Goal: Transaction & Acquisition: Purchase product/service

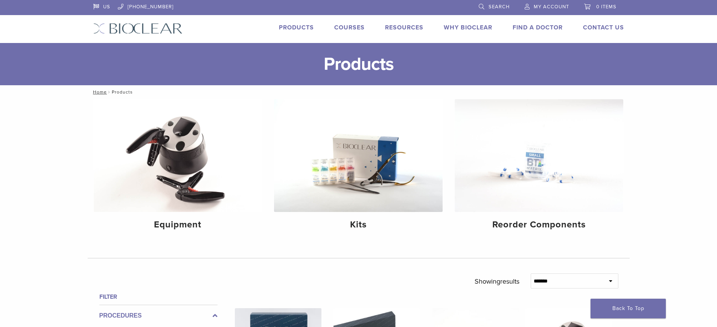
click at [563, 5] on span "My Account" at bounding box center [551, 7] width 35 height 6
click at [540, 5] on span "My Account" at bounding box center [551, 7] width 35 height 6
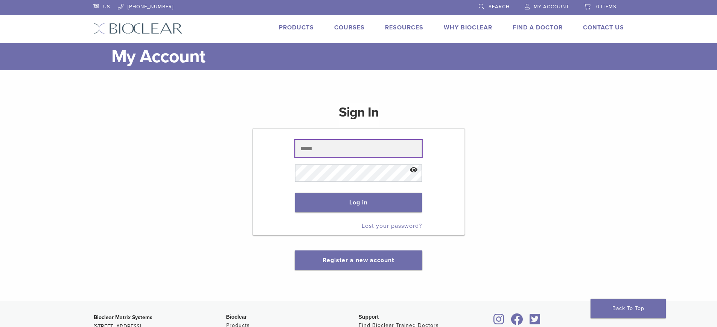
click at [394, 151] on input "text" at bounding box center [358, 148] width 127 height 17
type input "**********"
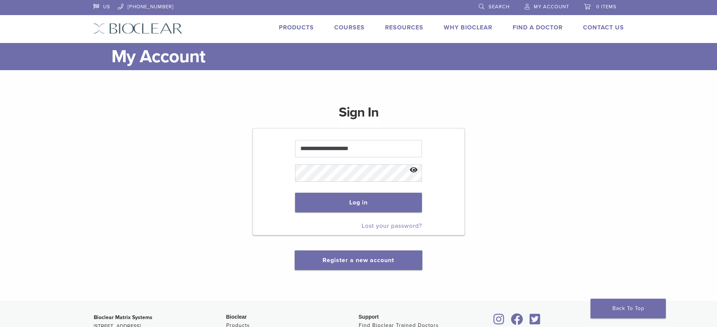
click at [414, 170] on button "Show password" at bounding box center [414, 169] width 16 height 19
click at [295, 192] on button "Log in" at bounding box center [358, 202] width 127 height 20
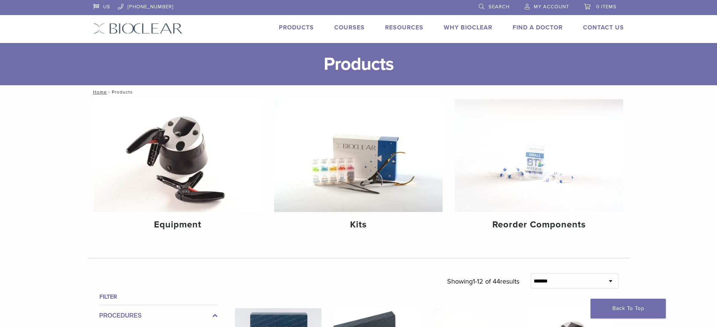
click at [553, 4] on span "My Account" at bounding box center [551, 7] width 35 height 6
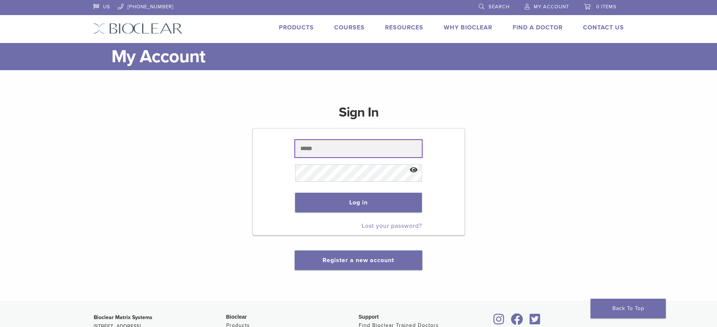
click at [396, 145] on input "text" at bounding box center [358, 148] width 127 height 17
type input "**********"
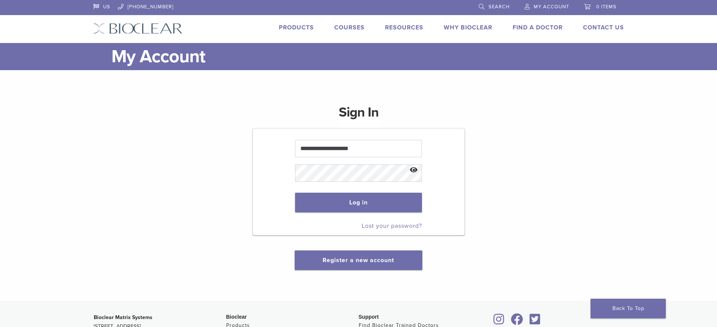
click at [411, 168] on button "Show password" at bounding box center [414, 169] width 16 height 19
click at [397, 206] on button "Log in" at bounding box center [358, 202] width 127 height 20
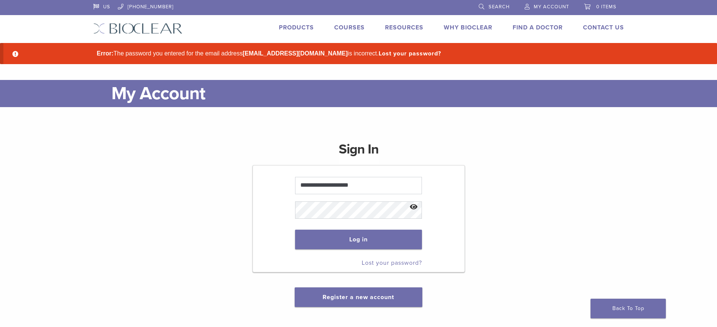
click at [412, 203] on button "Show password" at bounding box center [414, 206] width 16 height 19
click at [354, 234] on button "Log in" at bounding box center [358, 239] width 127 height 20
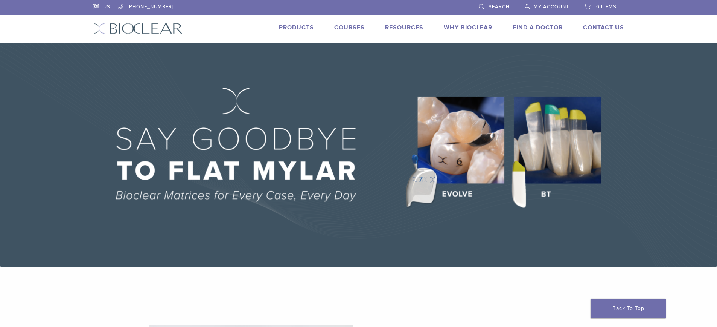
drag, startPoint x: 512, startPoint y: 8, endPoint x: 502, endPoint y: 8, distance: 9.4
click at [509, 8] on li "Search" at bounding box center [495, 7] width 46 height 14
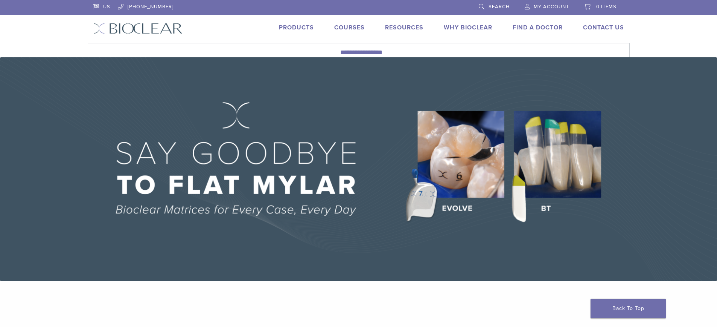
click at [498, 8] on span "Search" at bounding box center [499, 7] width 21 height 6
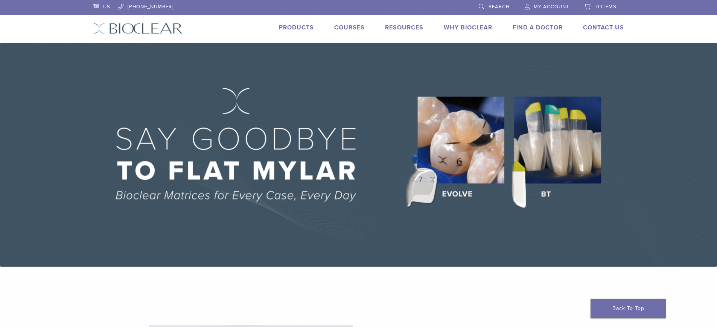
click at [498, 8] on span "Search" at bounding box center [499, 7] width 21 height 6
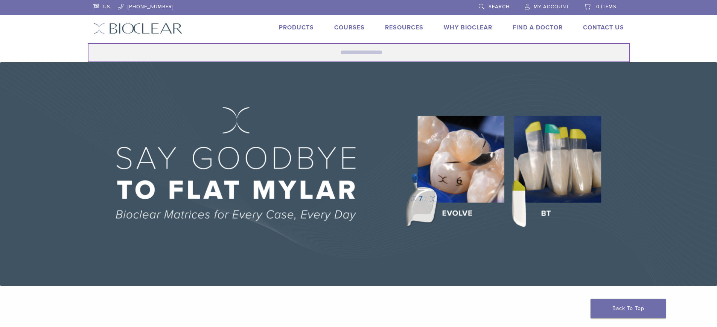
click at [415, 51] on input "Search for:" at bounding box center [359, 52] width 542 height 19
type input "*"
type input "*********"
click at [87, 43] on button "Search" at bounding box center [87, 43] width 0 height 0
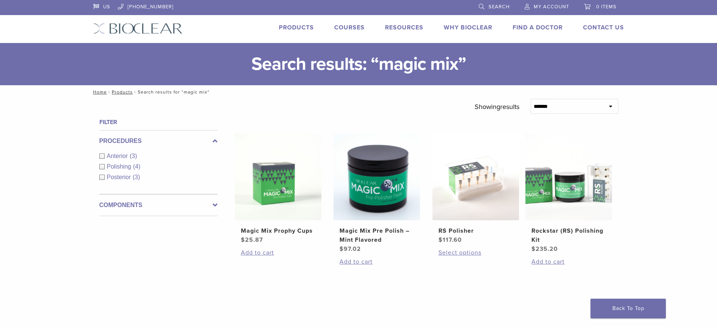
click at [552, 5] on span "My Account" at bounding box center [551, 7] width 35 height 6
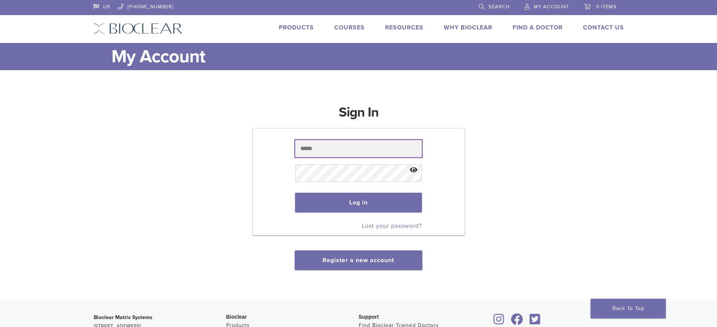
click at [401, 144] on input "text" at bounding box center [358, 148] width 127 height 17
type input "**********"
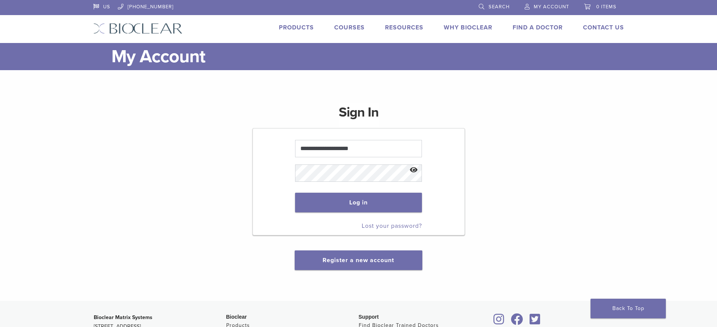
click at [418, 168] on button "Show password" at bounding box center [414, 169] width 16 height 19
click at [295, 192] on button "Log in" at bounding box center [358, 202] width 127 height 20
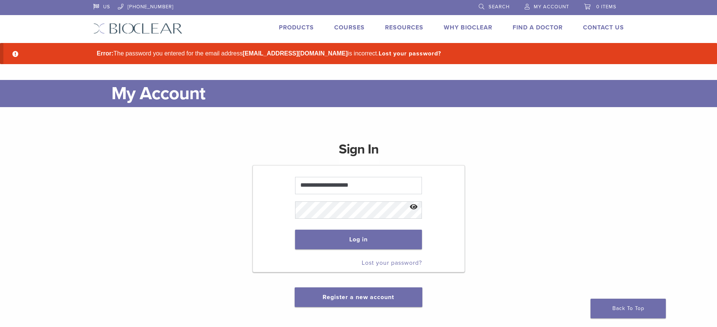
click at [412, 206] on button "Show password" at bounding box center [414, 206] width 16 height 19
click at [295, 229] on button "Log in" at bounding box center [358, 239] width 127 height 20
click at [397, 242] on button "Log in" at bounding box center [358, 239] width 127 height 20
click at [396, 240] on button "Log in" at bounding box center [358, 239] width 127 height 20
click at [415, 203] on button "Show password" at bounding box center [414, 206] width 16 height 19
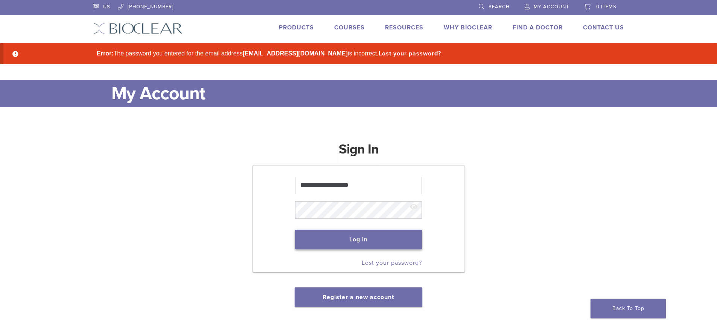
click at [383, 236] on button "Log in" at bounding box center [358, 239] width 127 height 20
click at [412, 260] on link "Lost your password?" at bounding box center [392, 263] width 60 height 8
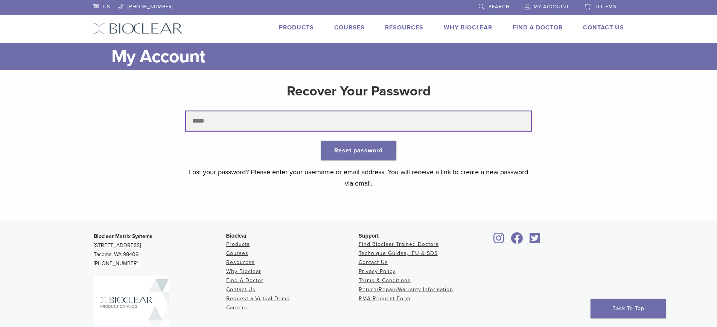
click at [335, 130] on input "text" at bounding box center [358, 121] width 345 height 20
type input "**********"
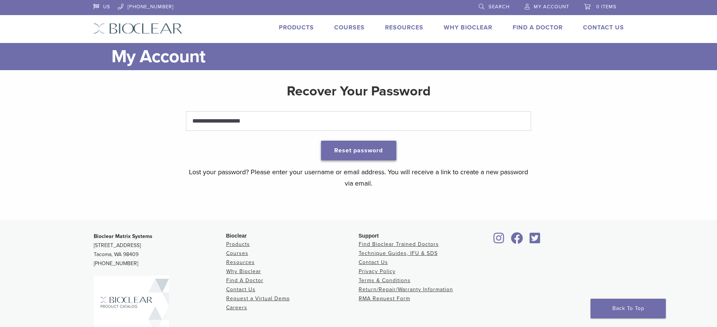
click at [365, 155] on button "Reset password" at bounding box center [358, 150] width 75 height 20
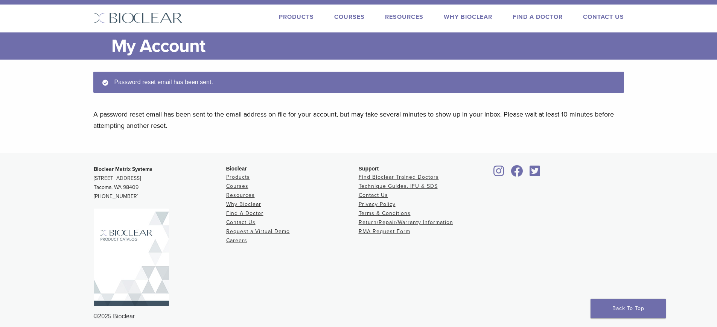
scroll to position [17, 0]
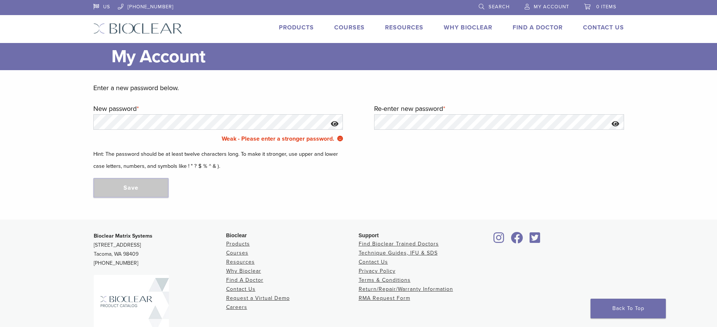
click at [333, 124] on button "Show password" at bounding box center [335, 123] width 16 height 19
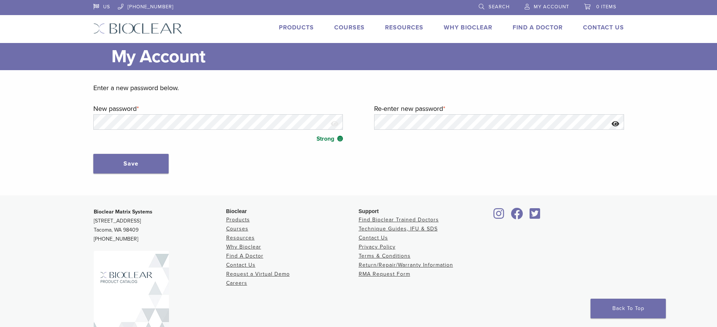
click at [620, 121] on button "Show password" at bounding box center [616, 123] width 16 height 19
click at [154, 162] on button "Save" at bounding box center [130, 164] width 75 height 20
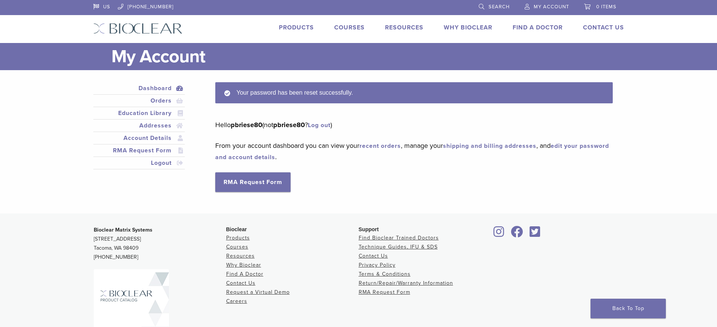
click at [542, 4] on span "My Account" at bounding box center [551, 7] width 35 height 6
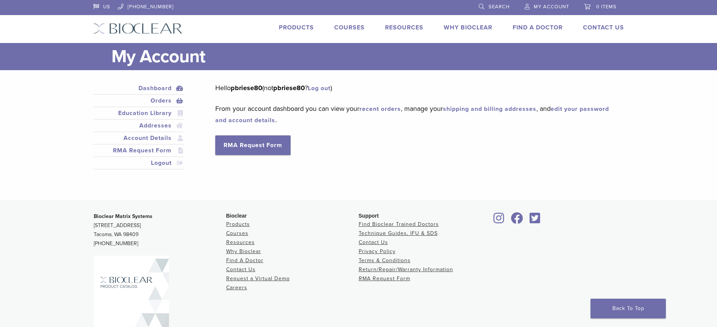
click at [160, 100] on link "Orders" at bounding box center [139, 100] width 89 height 9
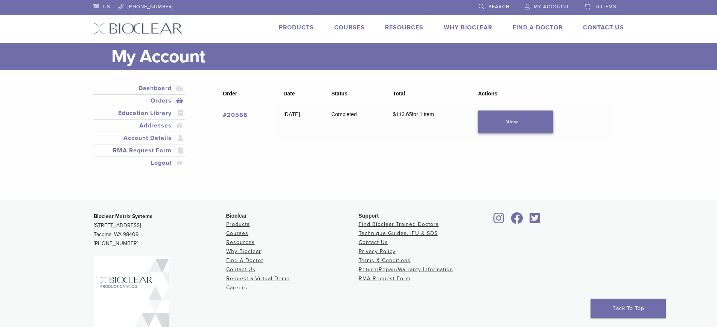
click at [507, 113] on link "View" at bounding box center [515, 121] width 75 height 23
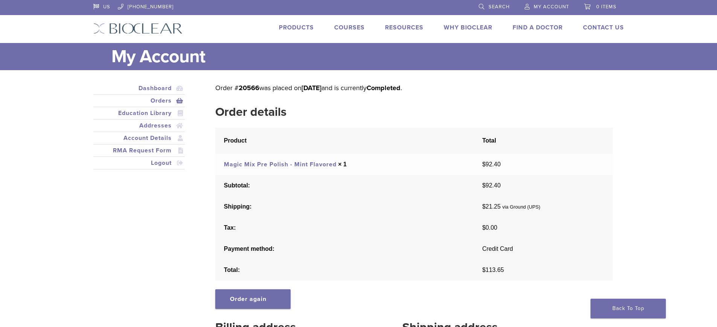
click at [505, 7] on span "Search" at bounding box center [499, 7] width 21 height 6
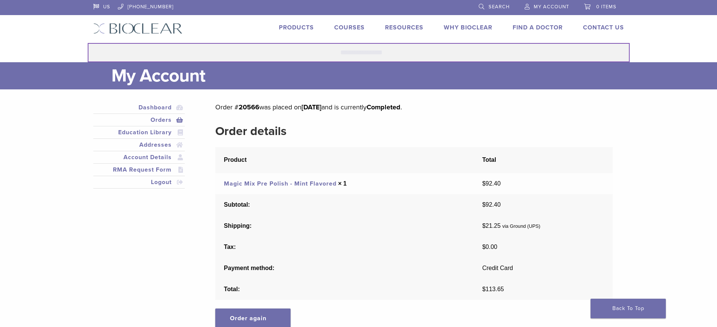
click at [419, 53] on input "Search for:" at bounding box center [359, 52] width 542 height 19
type input "*********"
click at [87, 43] on button "Search" at bounding box center [87, 43] width 0 height 0
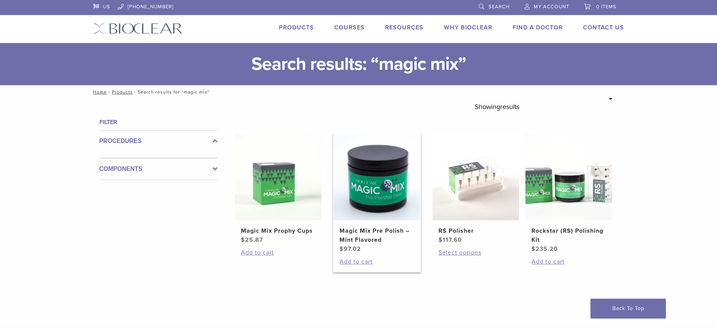
click at [382, 234] on h2 "Magic Mix Pre Polish – Mint Flavored" at bounding box center [377, 235] width 75 height 18
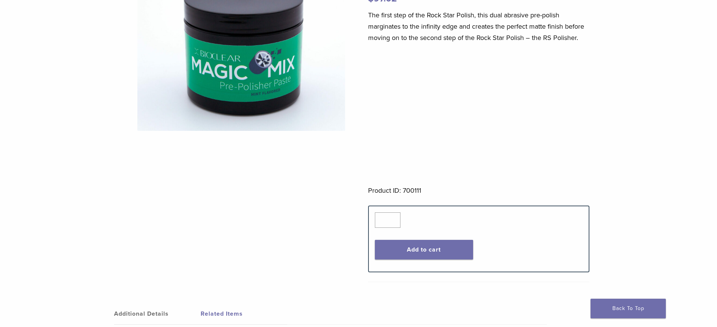
scroll to position [151, 0]
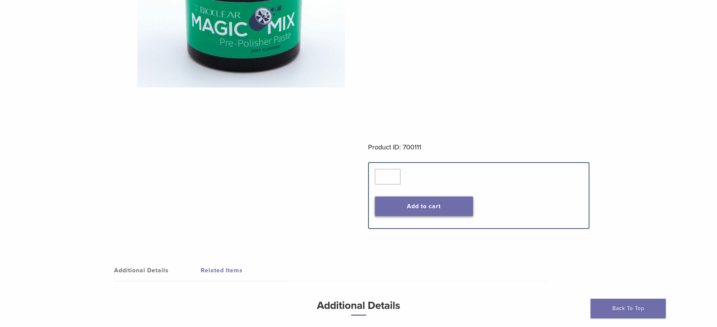
click at [422, 201] on button "Add to cart" at bounding box center [424, 206] width 98 height 20
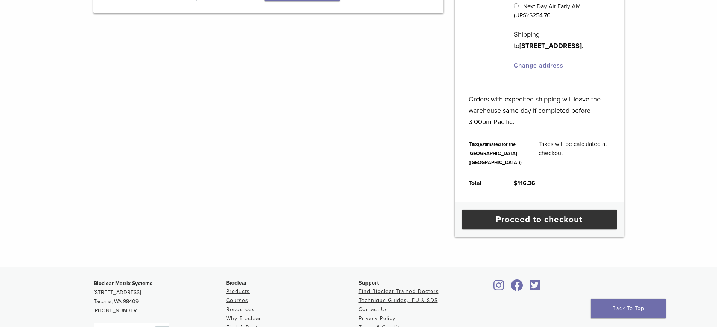
scroll to position [264, 0]
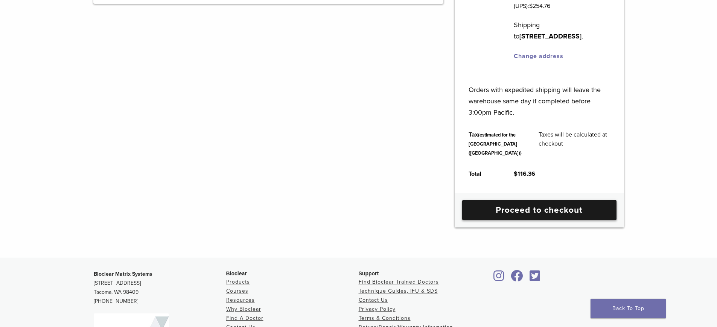
click at [571, 220] on link "Proceed to checkout" at bounding box center [539, 210] width 154 height 20
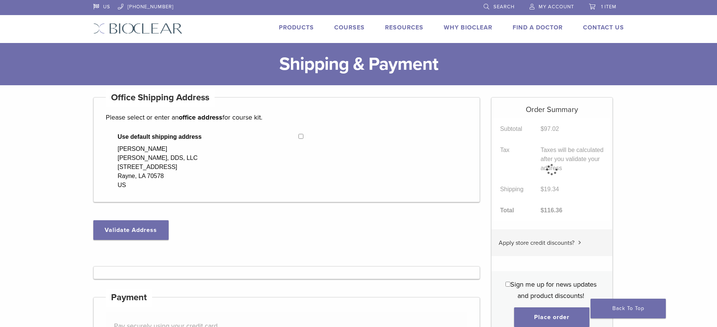
select select "**"
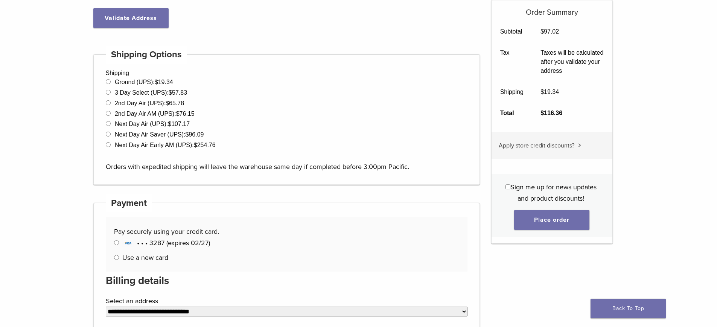
scroll to position [188, 0]
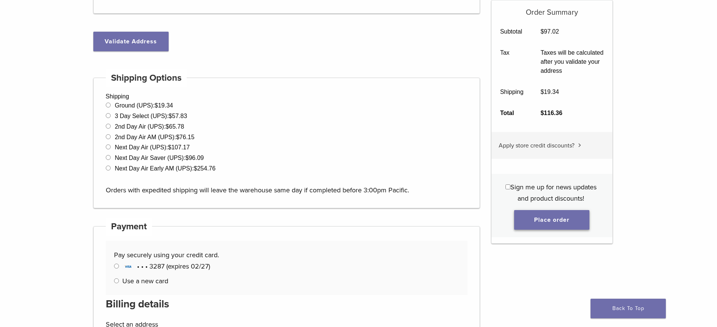
click at [546, 220] on button "Place order" at bounding box center [551, 220] width 75 height 20
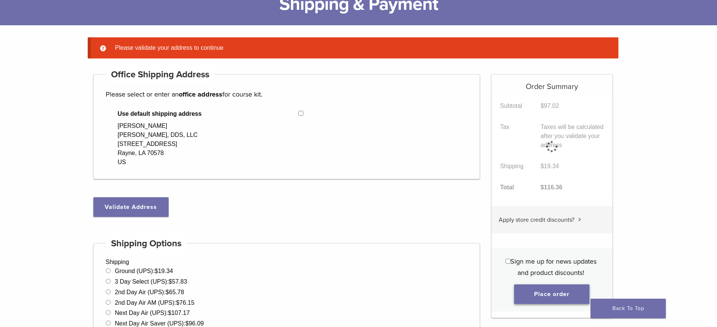
scroll to position [60, 0]
click at [145, 211] on button "Validate Address" at bounding box center [130, 207] width 75 height 20
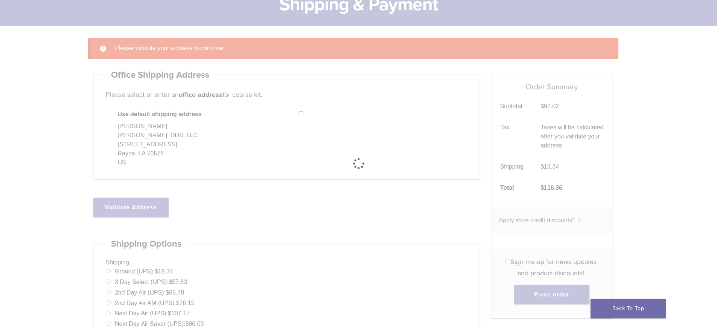
select select "**"
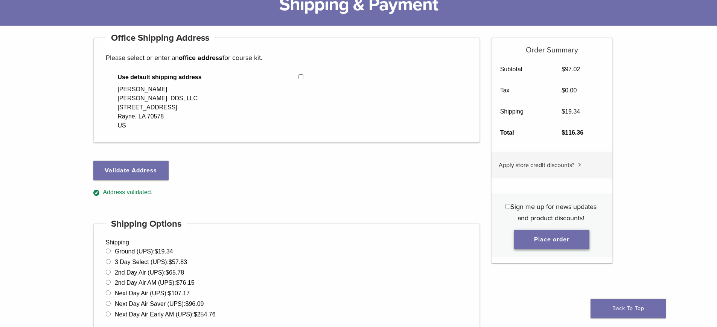
click at [564, 235] on button "Place order" at bounding box center [551, 239] width 75 height 20
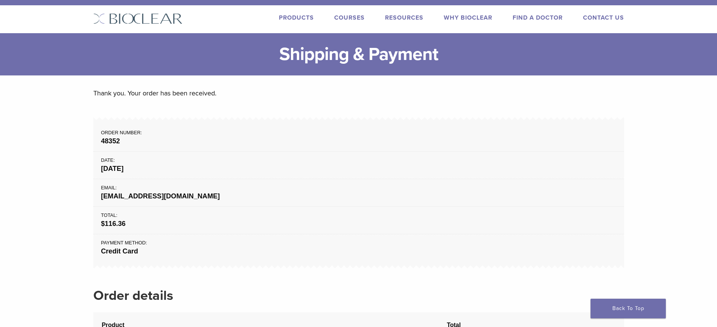
scroll to position [9, 0]
